Goal: Task Accomplishment & Management: Manage account settings

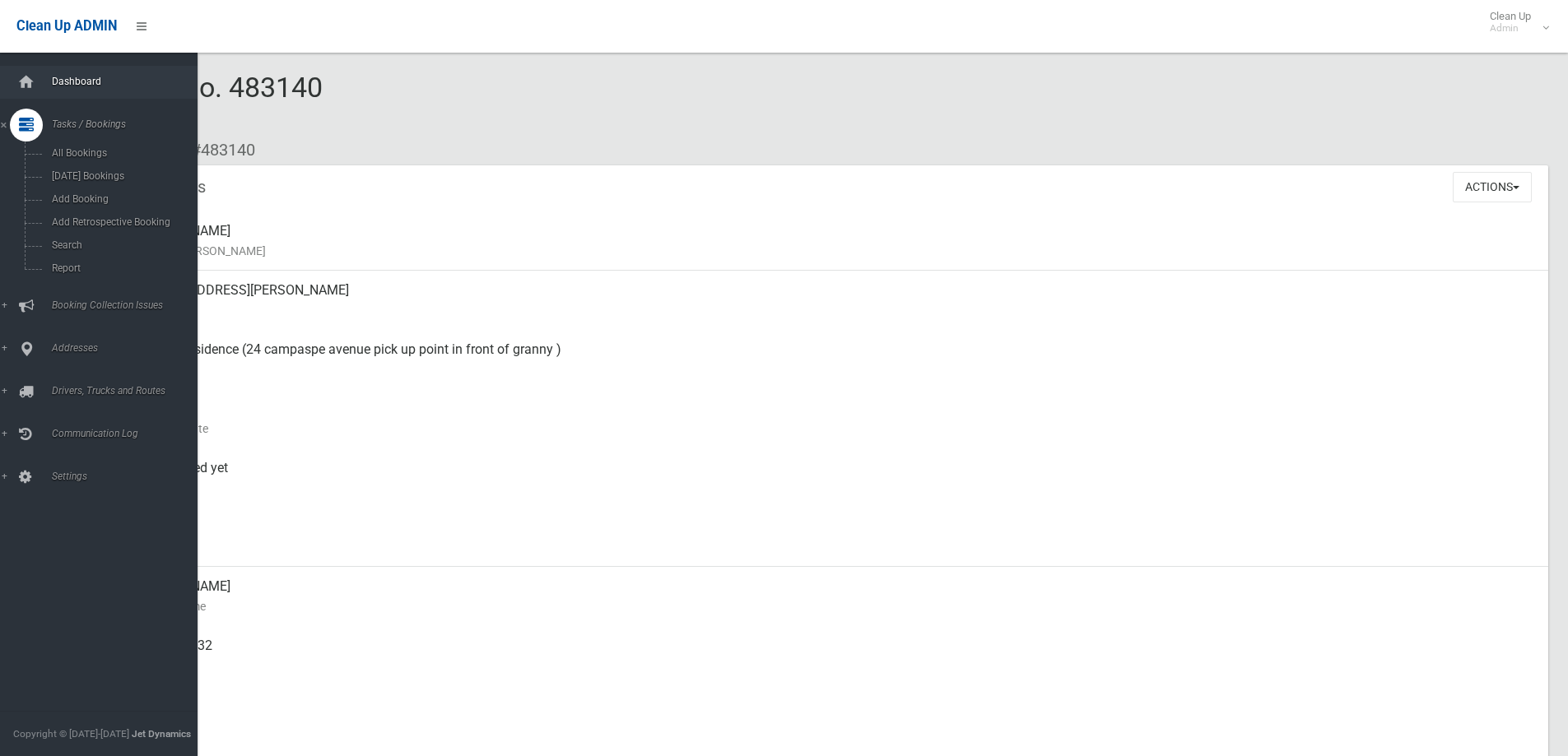
scroll to position [17, 0]
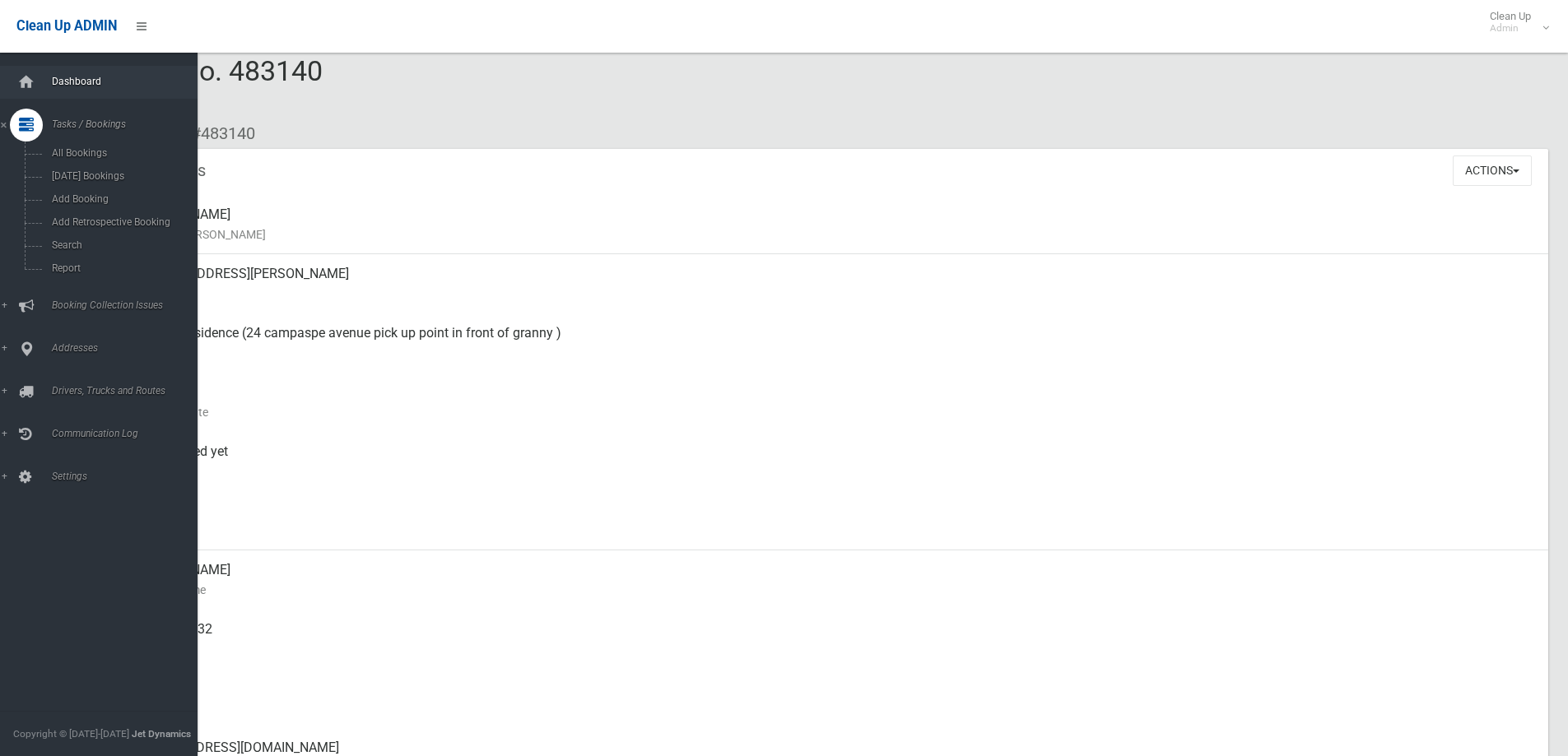
click at [54, 73] on link "Dashboard" at bounding box center [105, 82] width 210 height 33
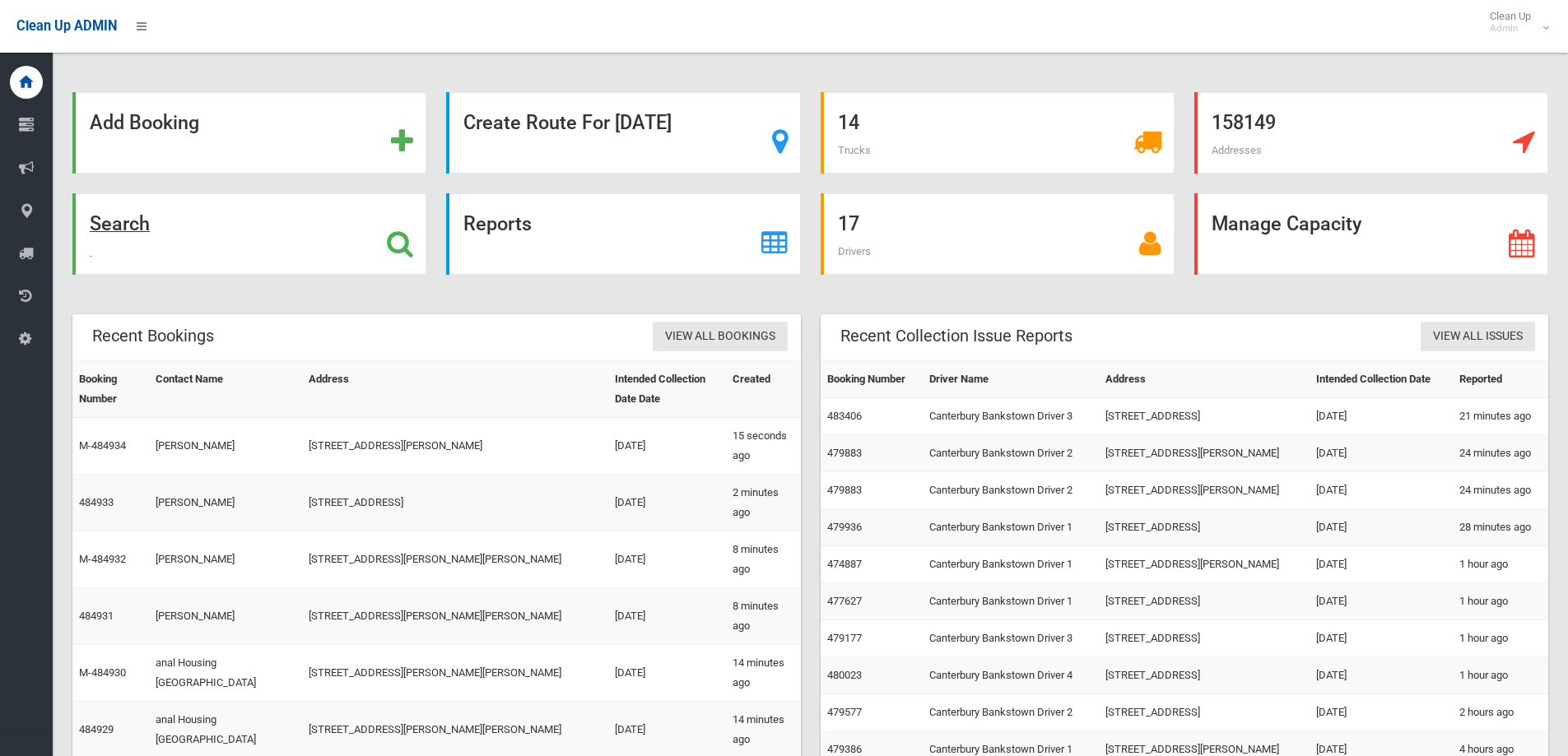
click at [249, 239] on div "Search" at bounding box center [249, 234] width 354 height 82
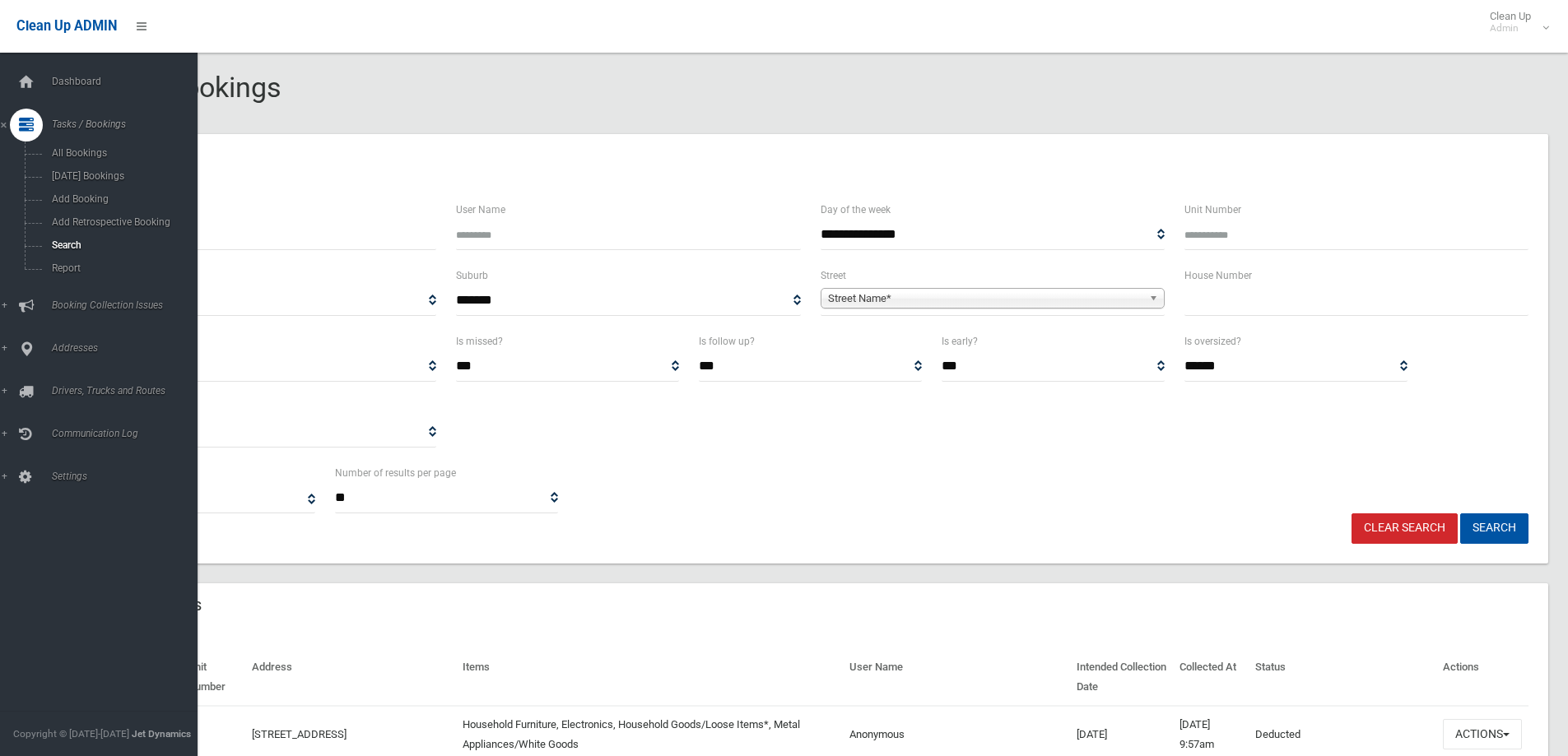
select select
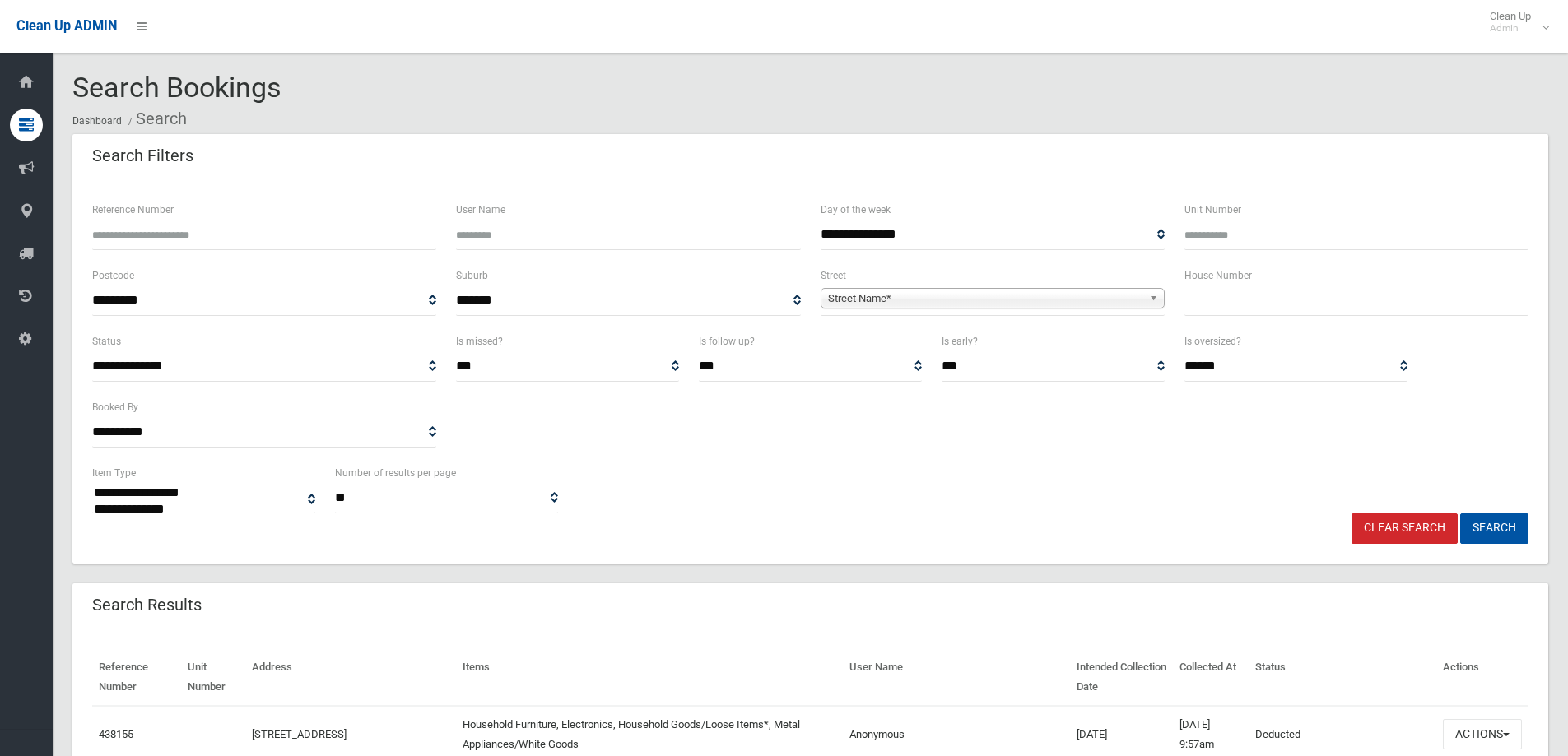
drag, startPoint x: 1285, startPoint y: 248, endPoint x: 1274, endPoint y: 233, distance: 18.6
click at [1285, 248] on input "Unit Number" at bounding box center [1357, 234] width 344 height 31
click at [1237, 289] on input "text" at bounding box center [1357, 300] width 344 height 31
type input "**"
click at [1093, 297] on span "Street Name*" at bounding box center [986, 298] width 314 height 20
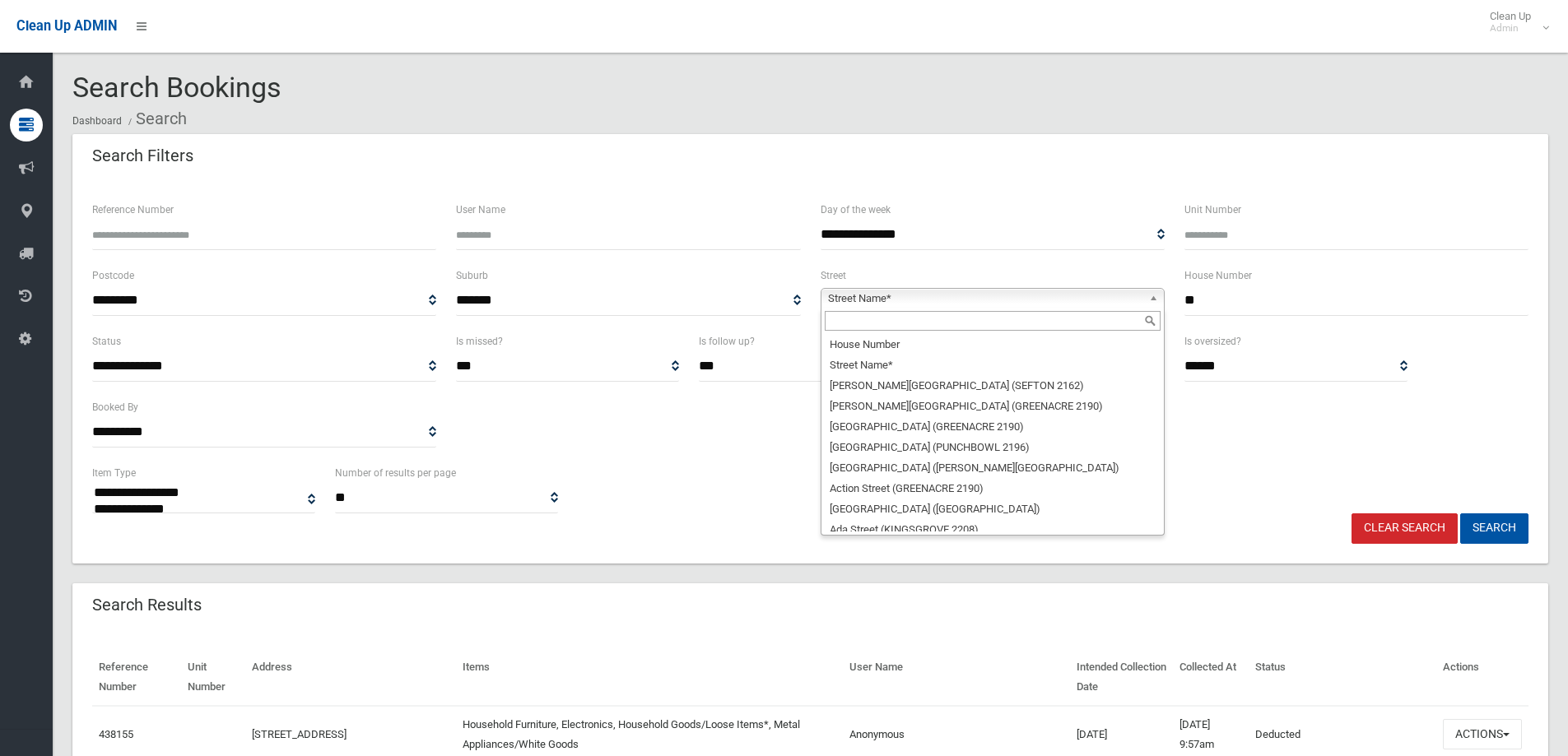
click at [918, 320] on input "text" at bounding box center [992, 321] width 336 height 20
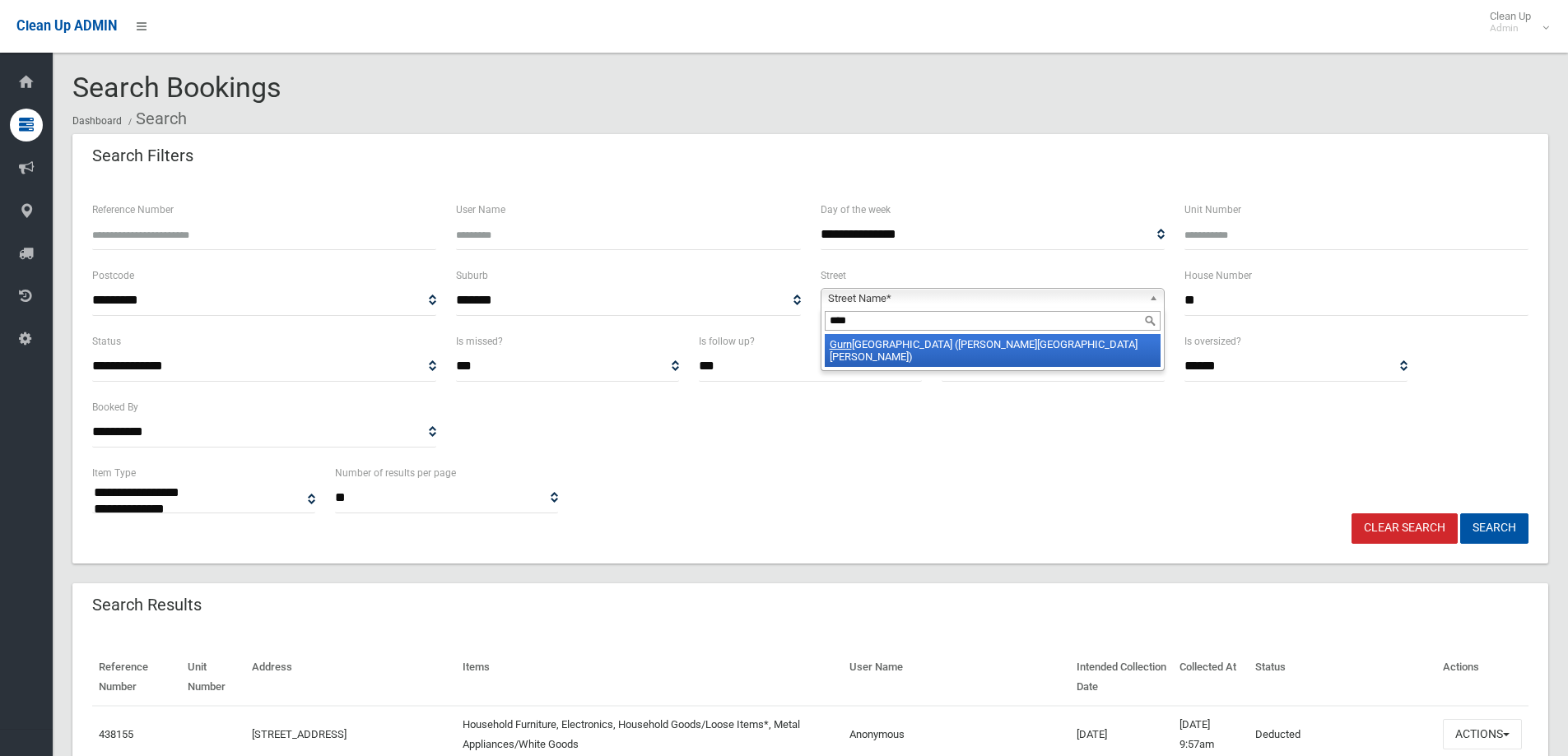
type input "****"
click at [967, 348] on li "Gurn ey Road (CHESTER HILL 2162)" at bounding box center [992, 350] width 336 height 33
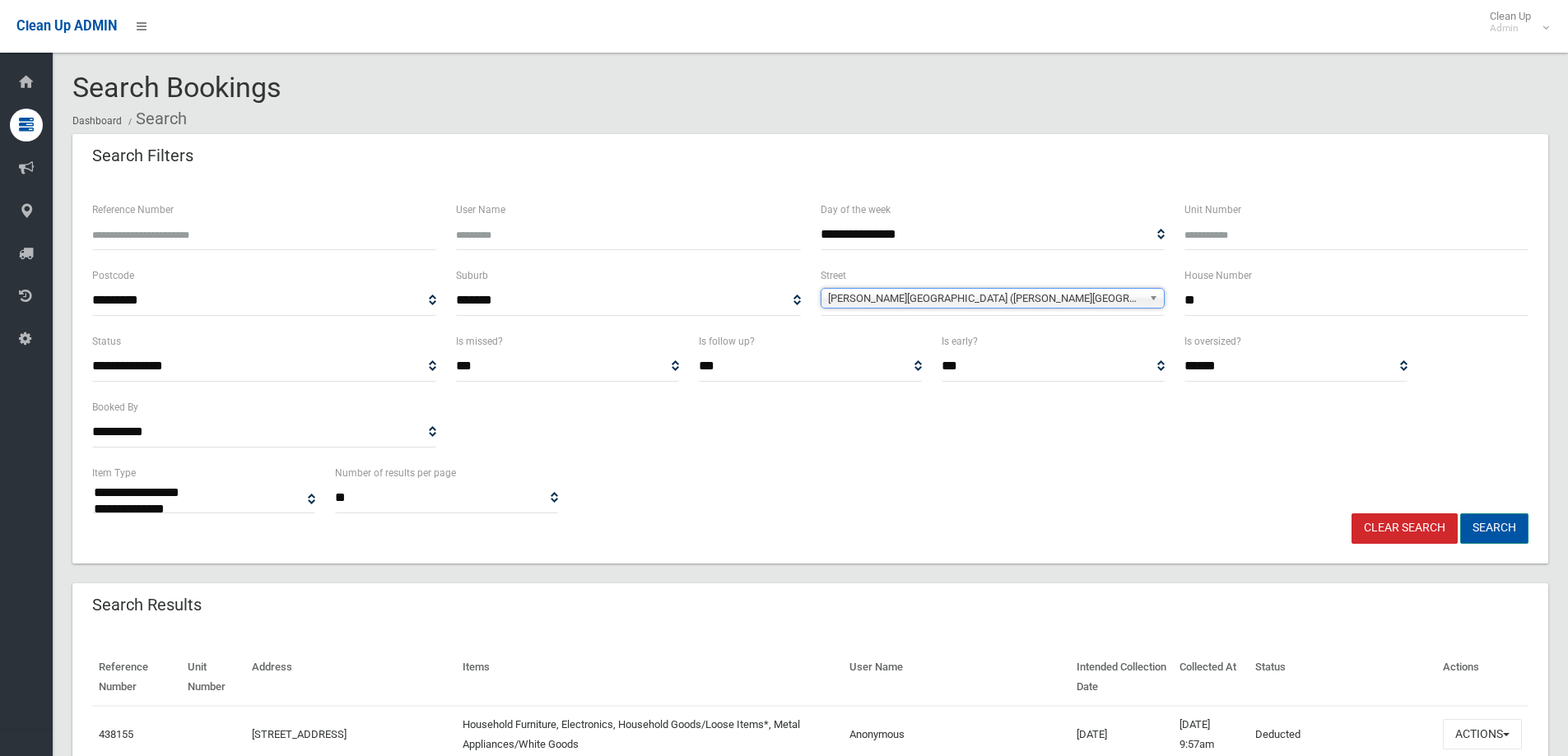
click at [1492, 527] on button "Search" at bounding box center [1494, 528] width 68 height 31
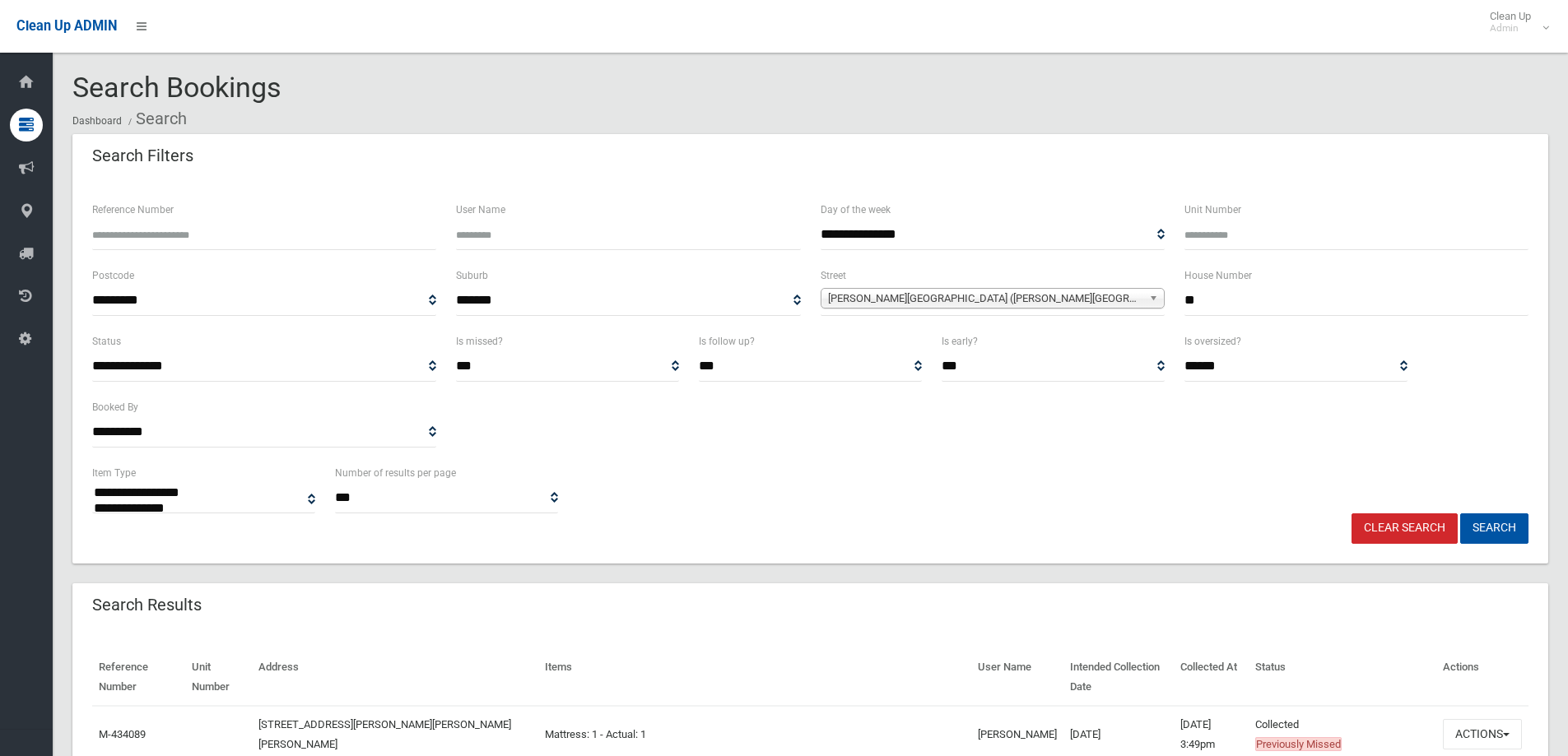
select select
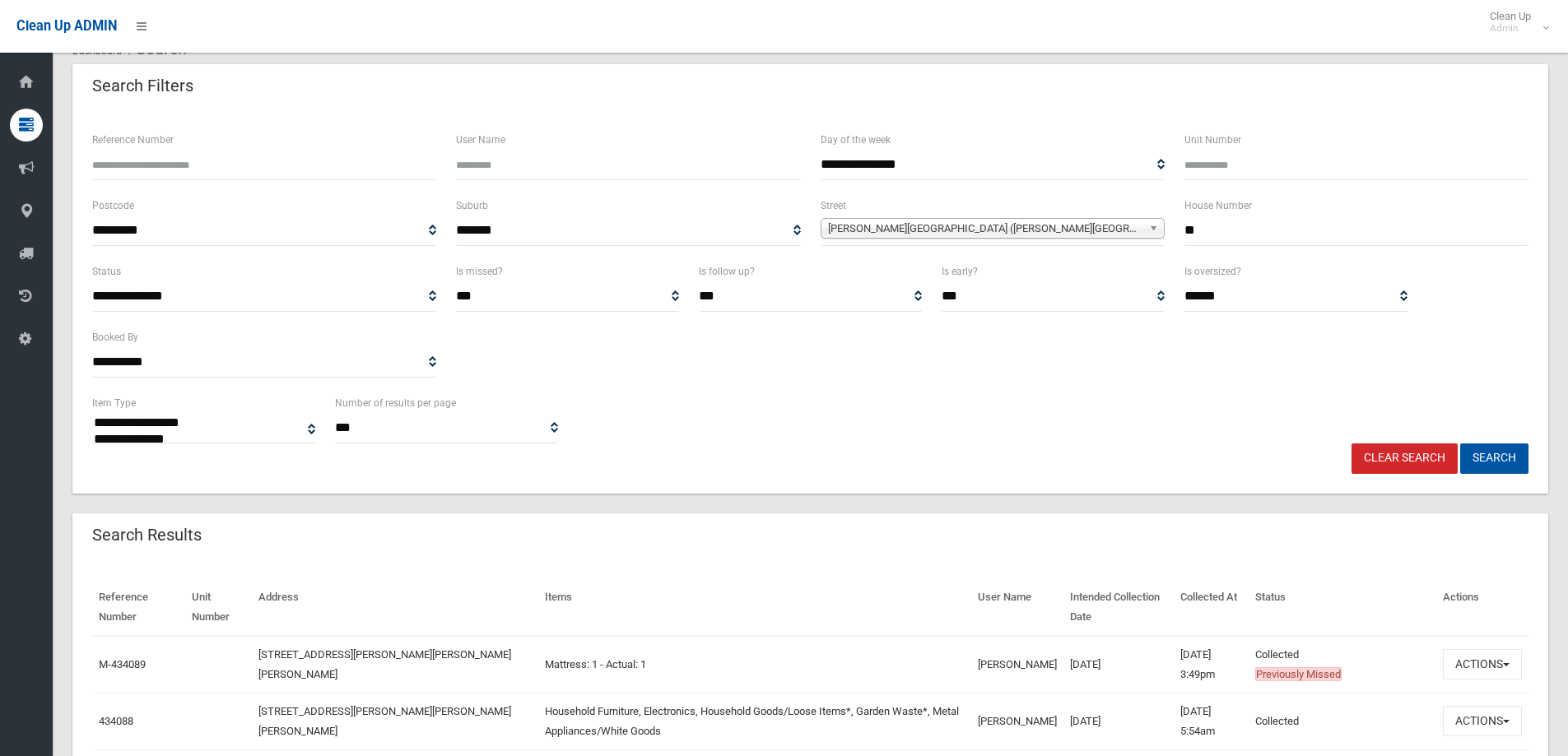
scroll to position [247, 0]
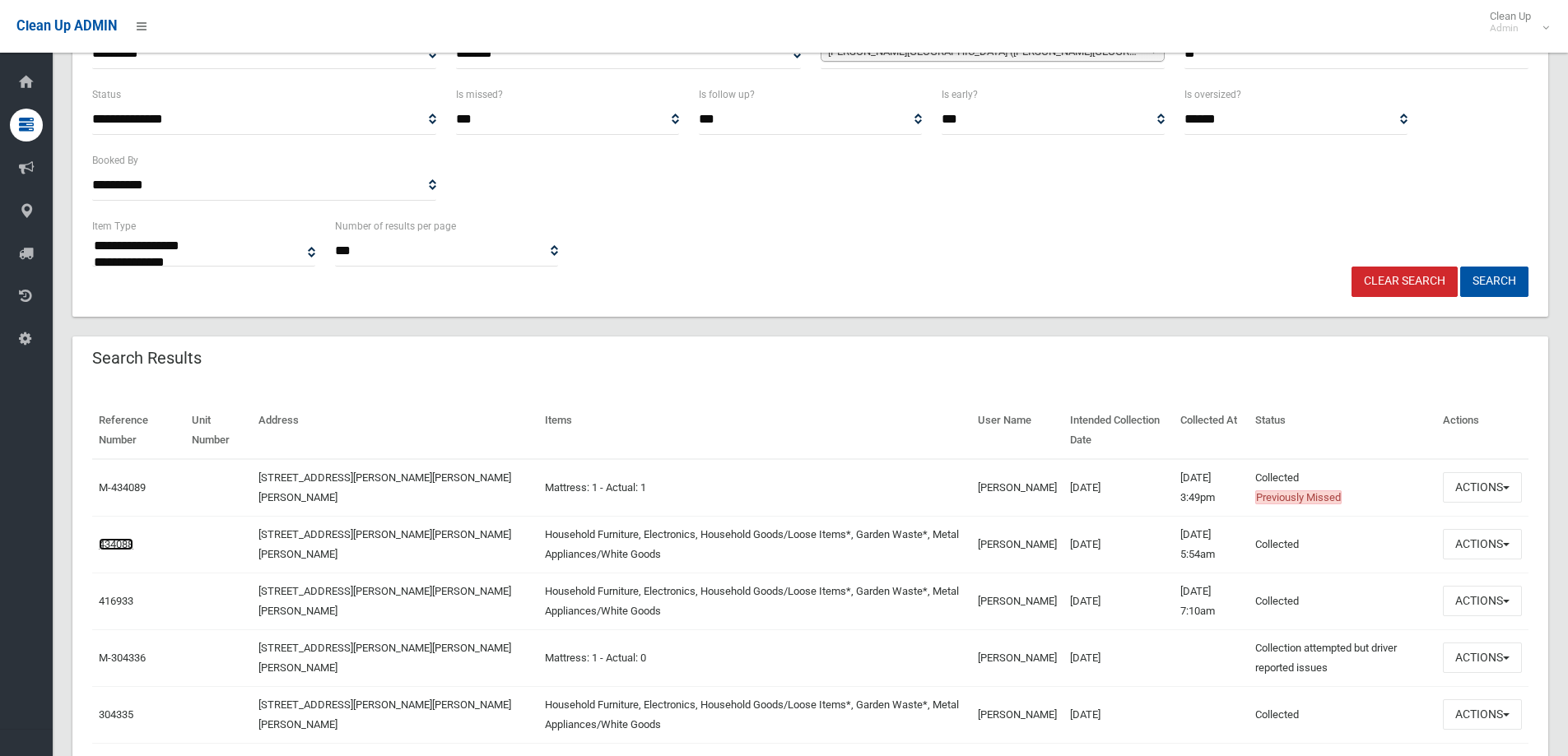
click at [128, 544] on link "434088" at bounding box center [115, 544] width 34 height 12
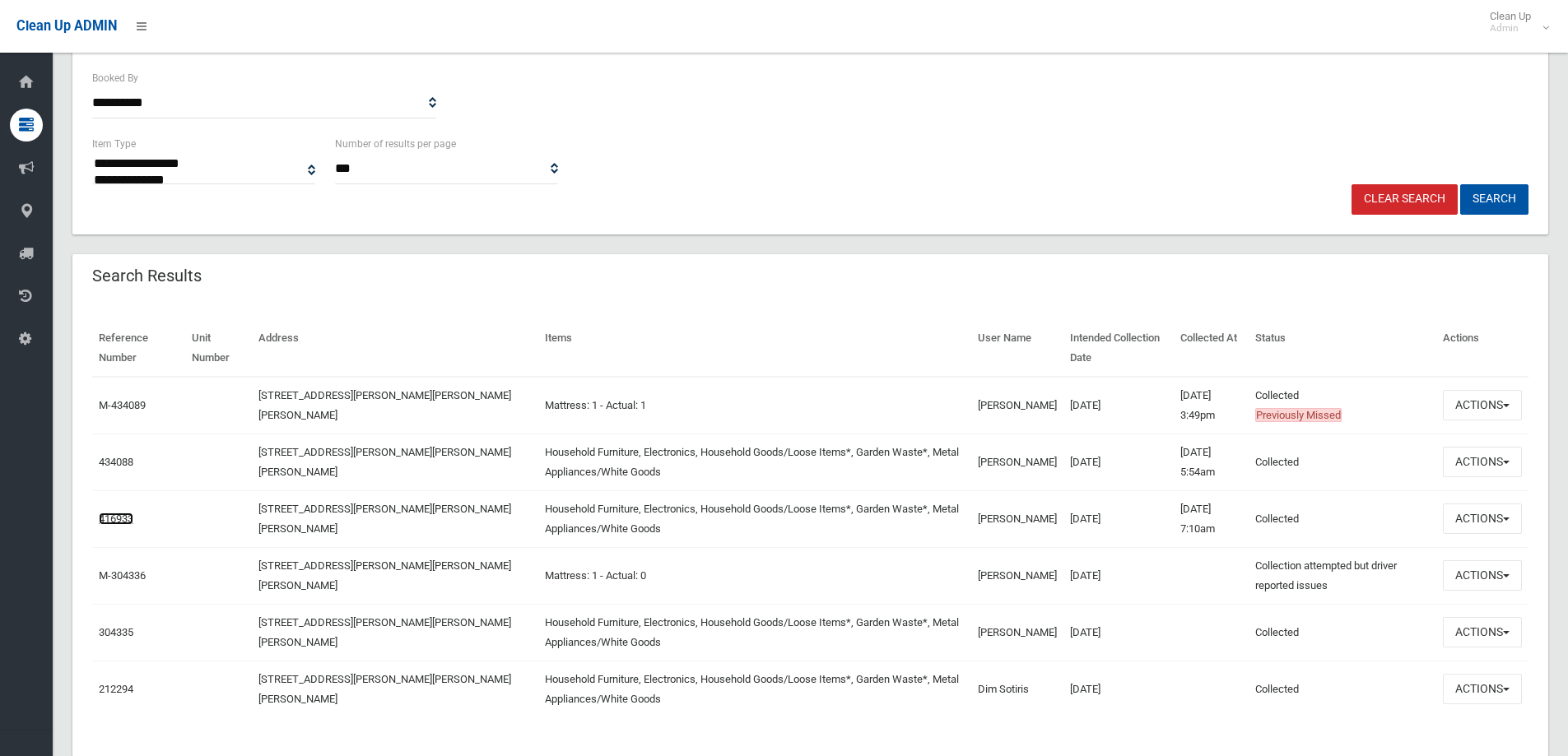
click at [113, 519] on link "416933" at bounding box center [115, 518] width 34 height 12
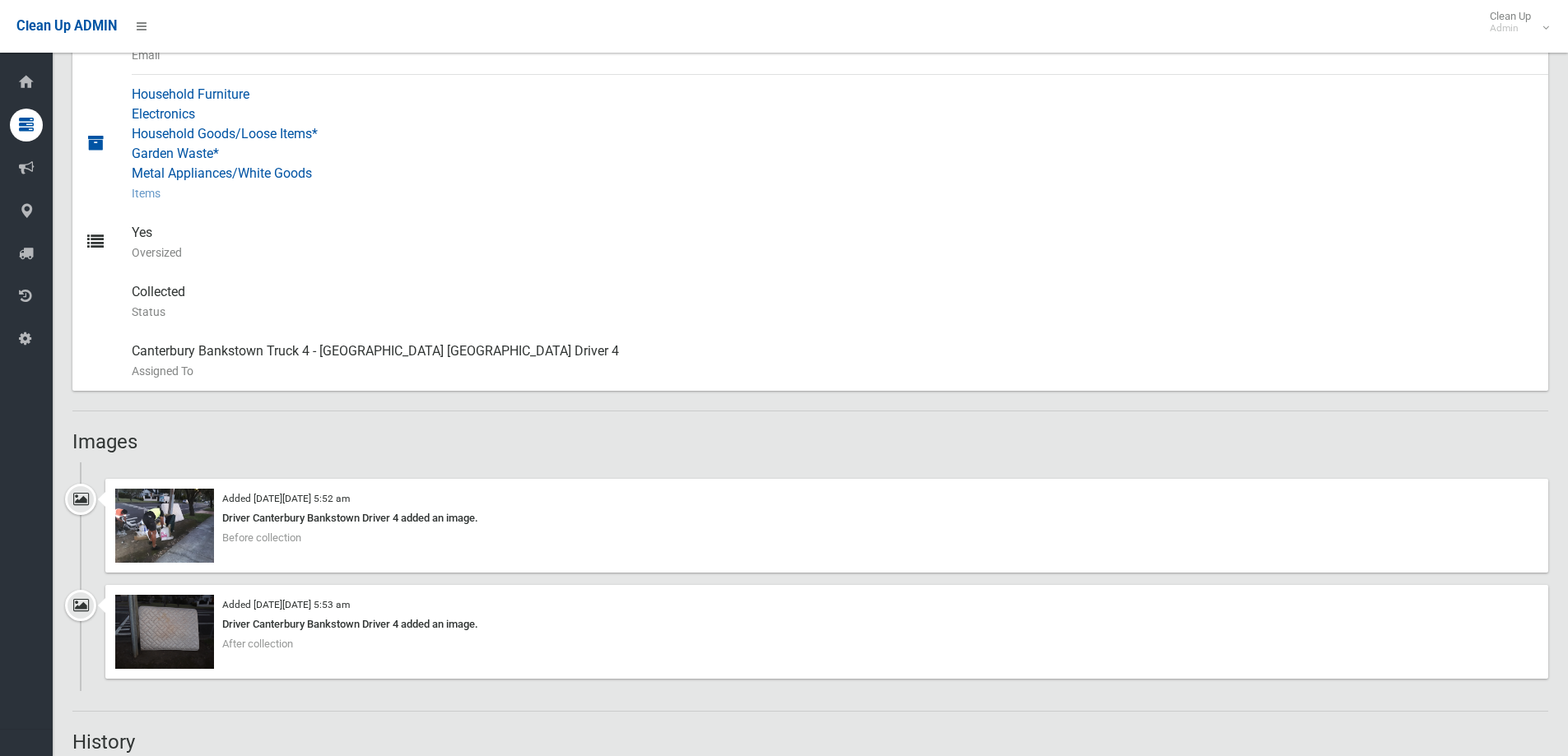
scroll to position [741, 0]
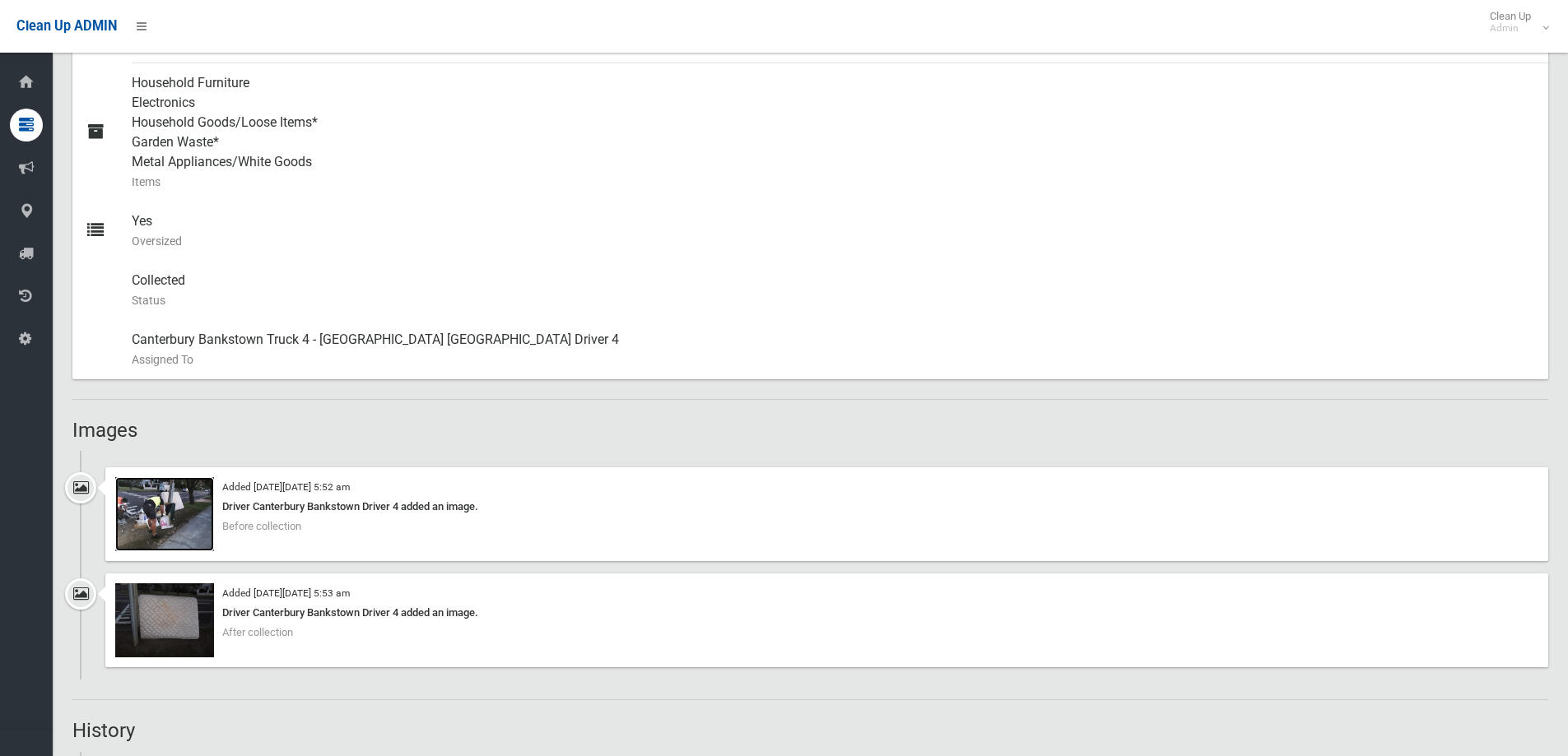
click at [203, 526] on img at bounding box center [165, 514] width 99 height 74
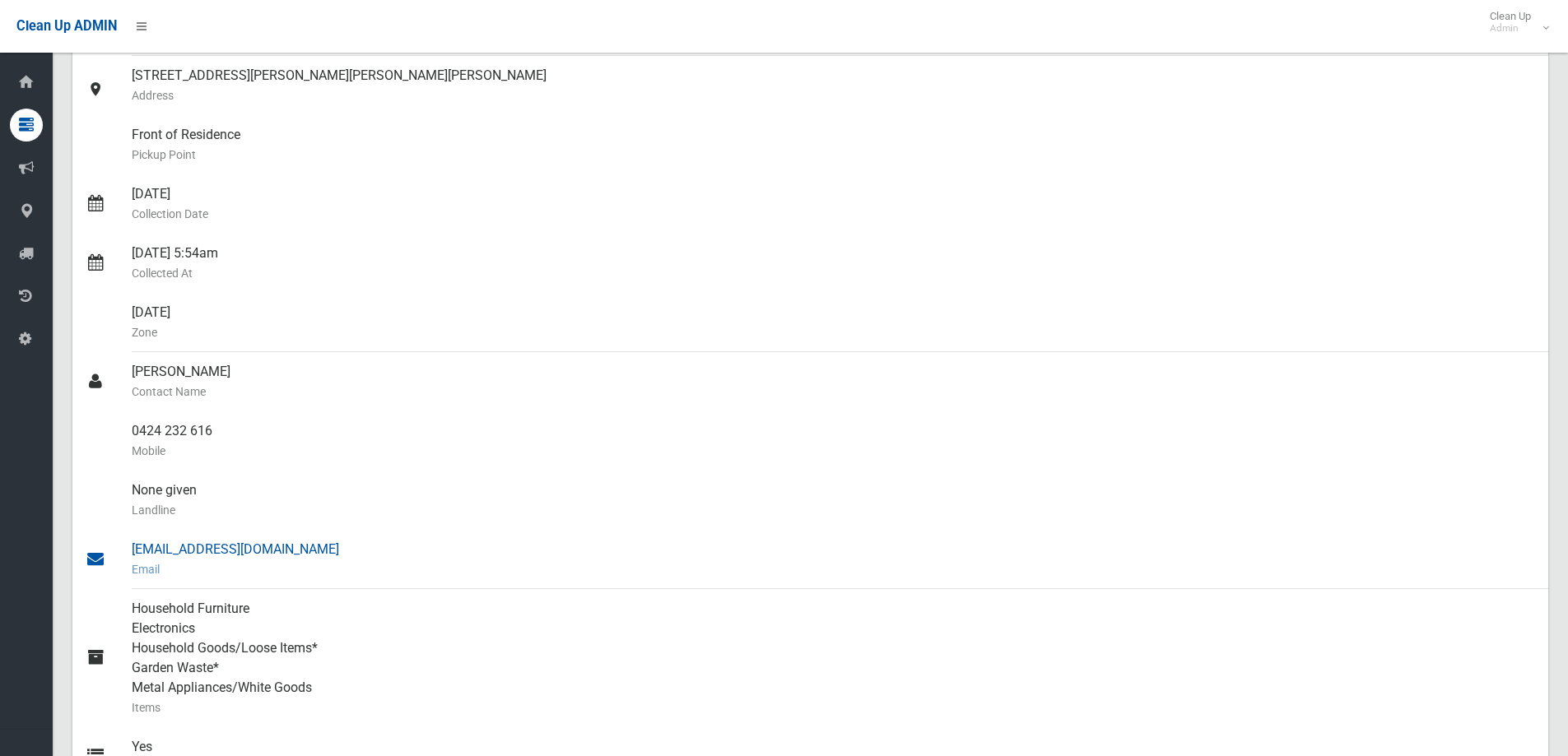
scroll to position [0, 0]
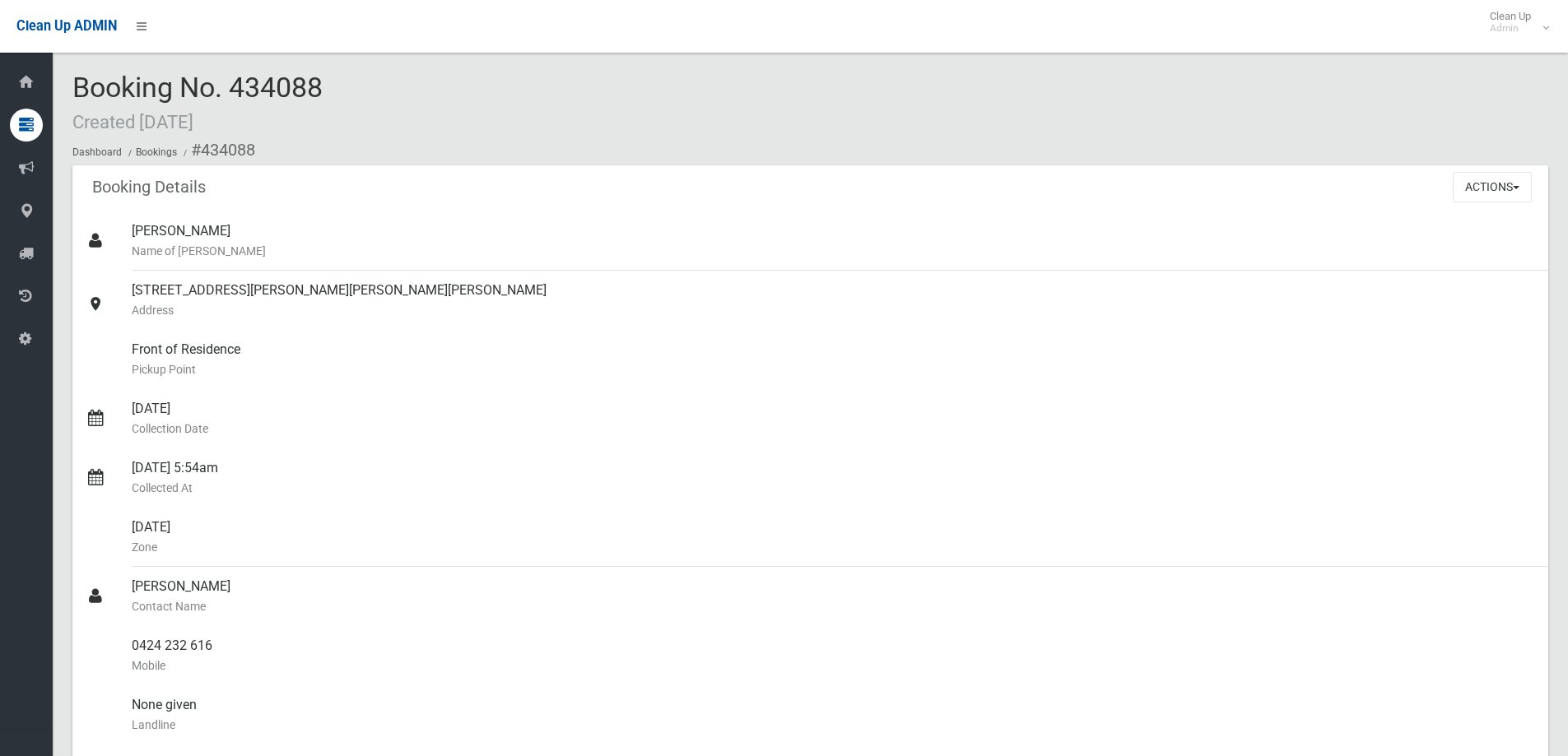
click at [1489, 206] on div "Booking Details Actions View Booking Edit Booking Clone Booking Add Booking Ima…" at bounding box center [810, 189] width 1476 height 46
click at [1497, 190] on button "Actions" at bounding box center [1492, 187] width 79 height 31
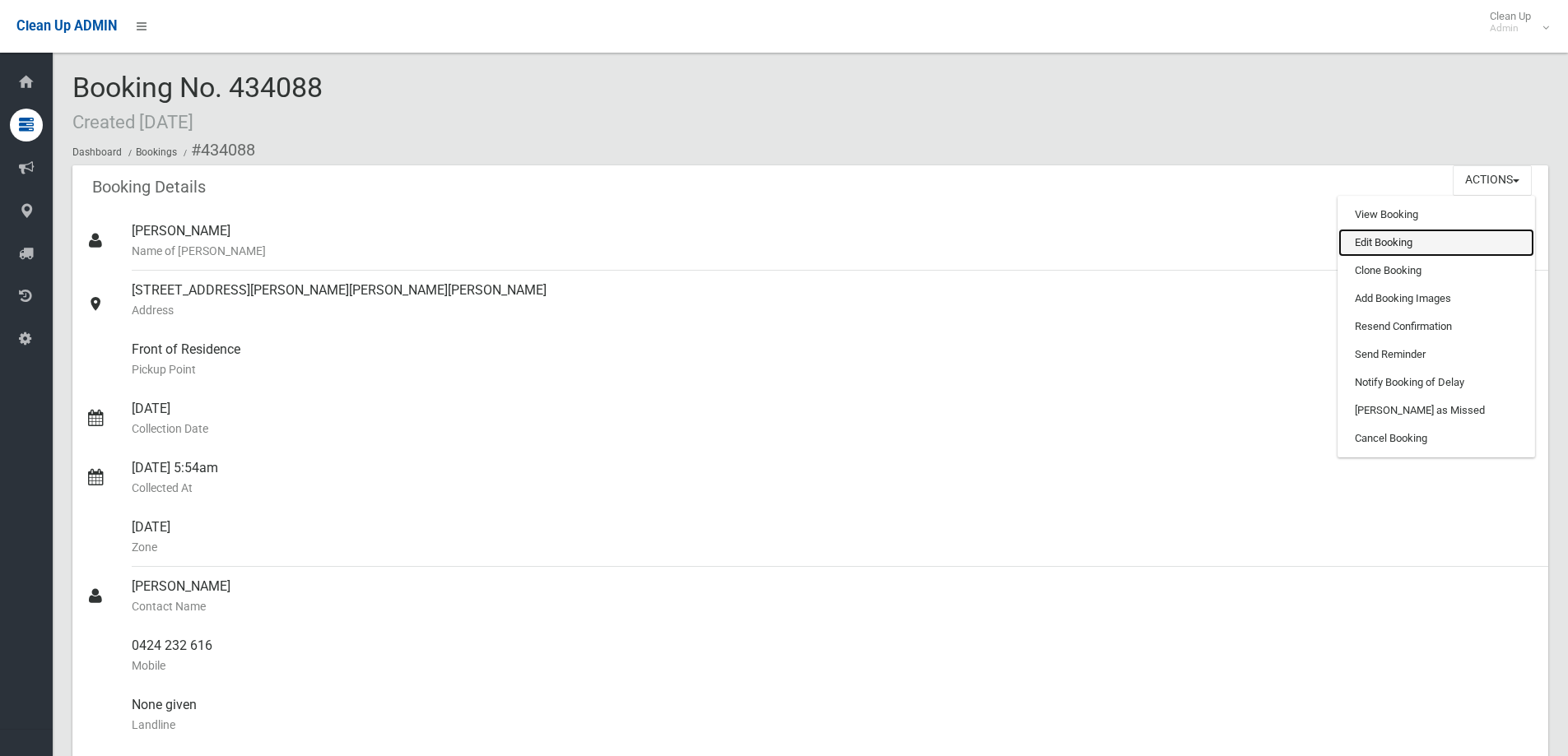
click at [1384, 239] on link "Edit Booking" at bounding box center [1436, 243] width 196 height 28
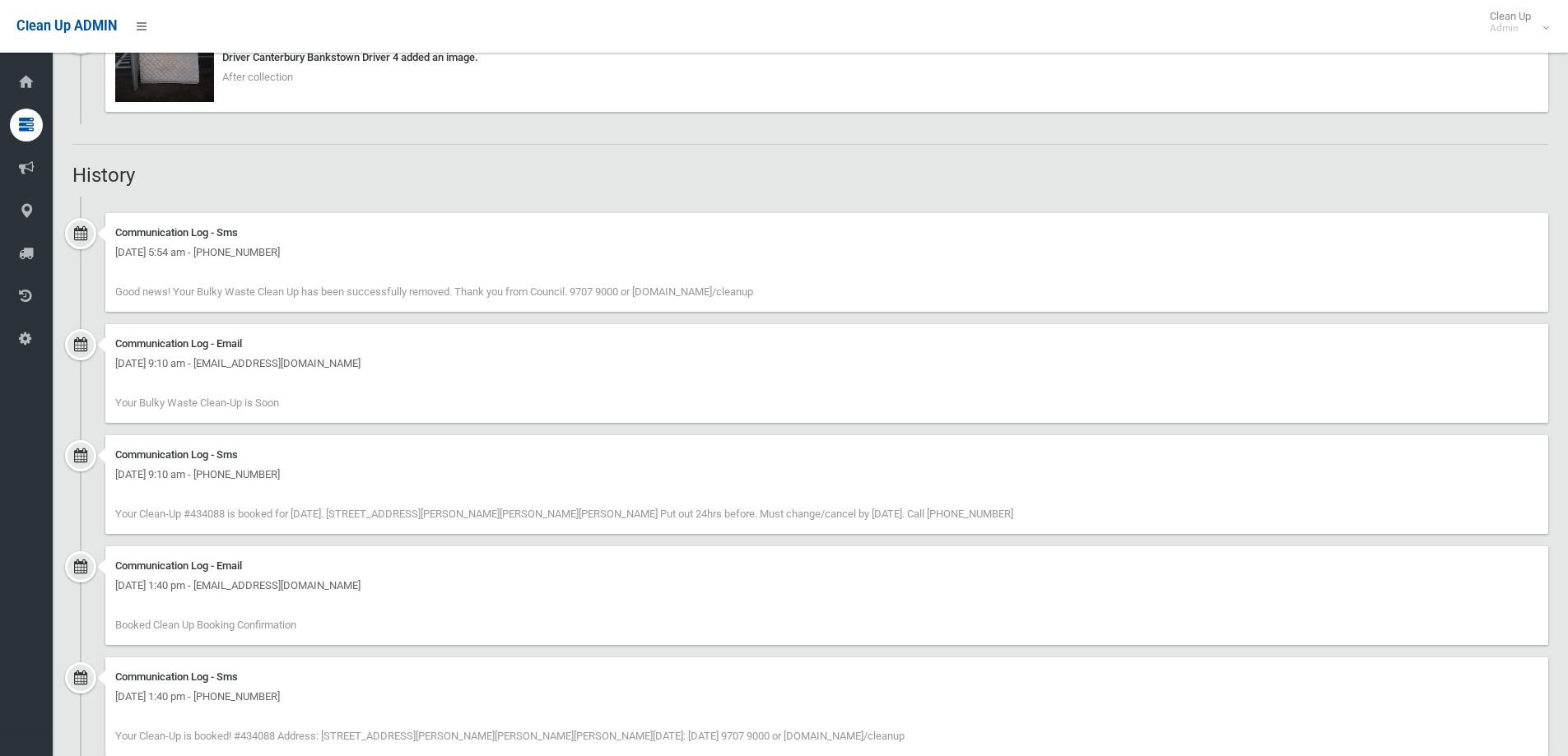
scroll to position [1450, 0]
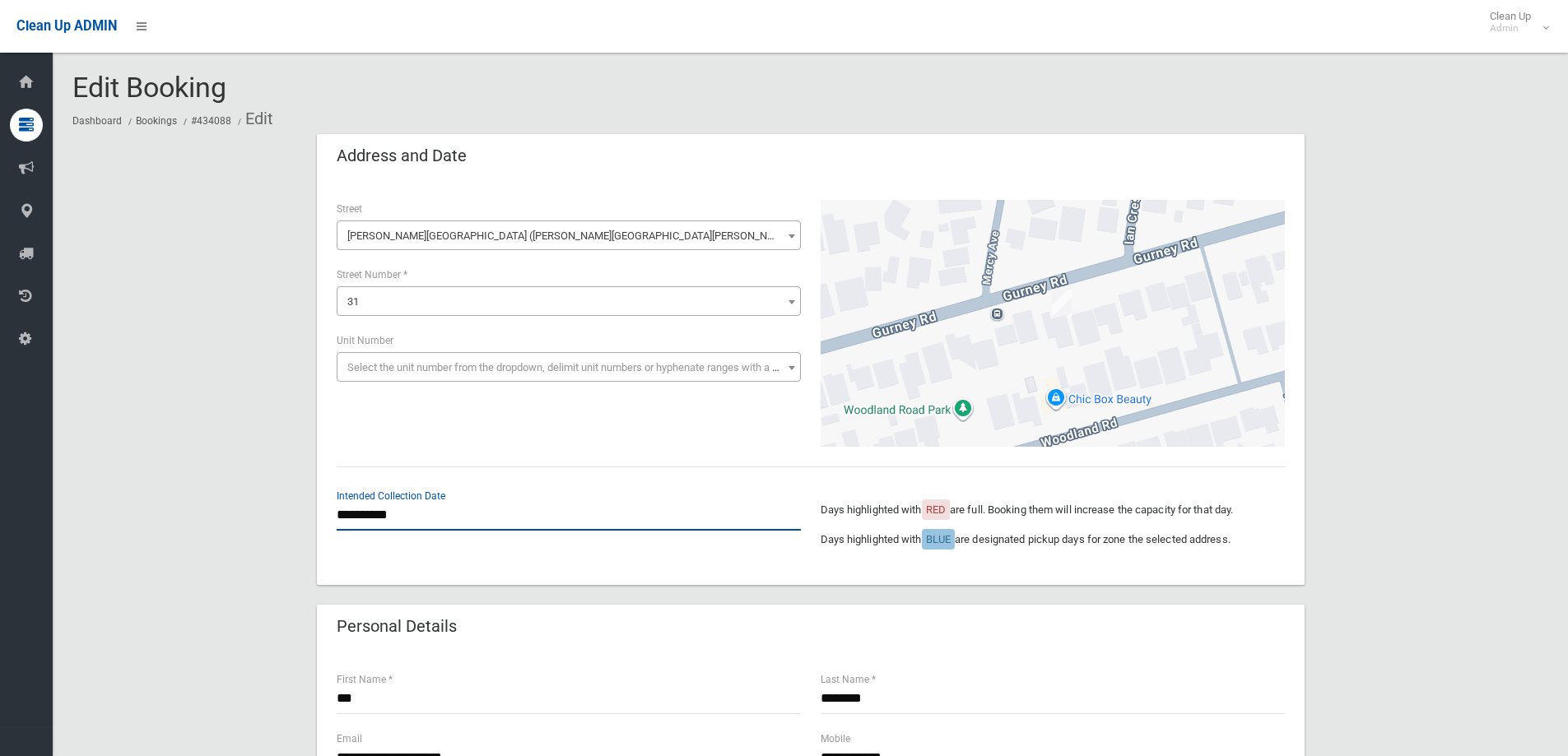
click at [403, 509] on input "**********" at bounding box center [568, 515] width 464 height 31
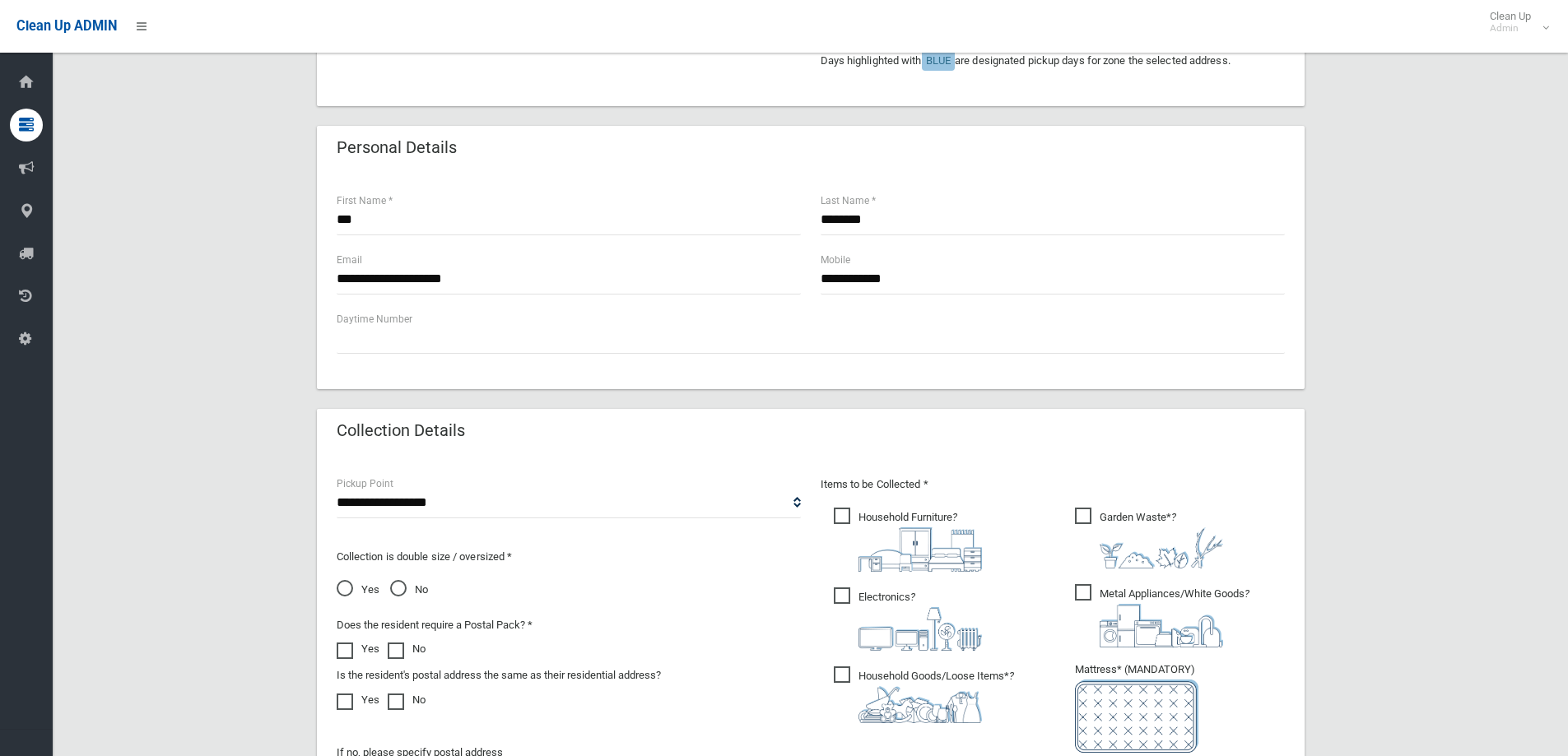
scroll to position [461, 0]
